Goal: Check status: Check status

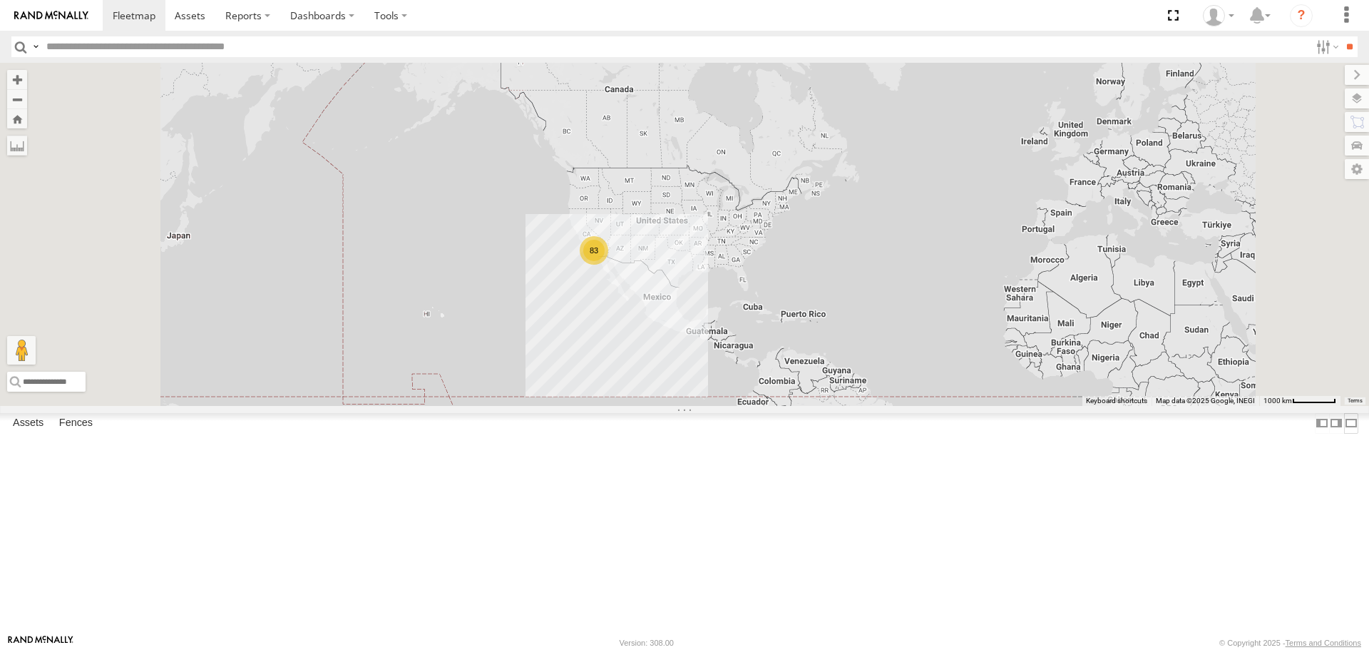
click at [1344, 434] on label at bounding box center [1351, 423] width 14 height 21
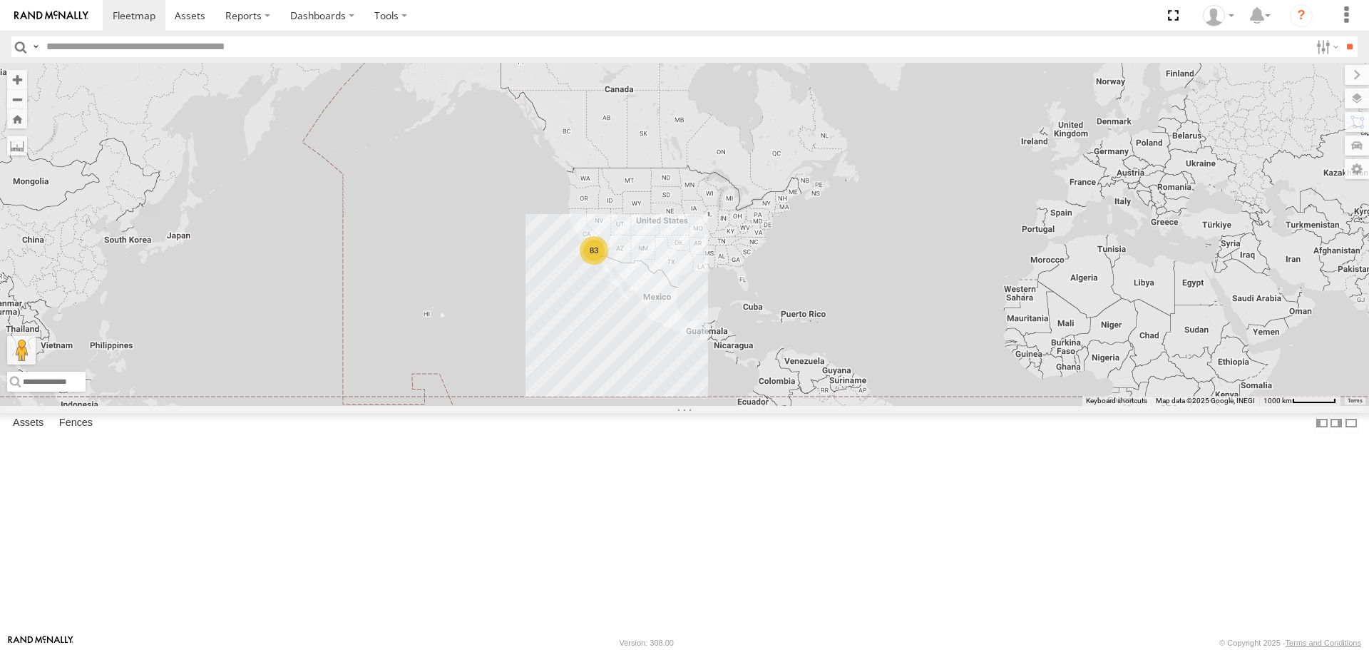
click at [600, 265] on div "83" at bounding box center [594, 250] width 29 height 29
